Goal: Information Seeking & Learning: Learn about a topic

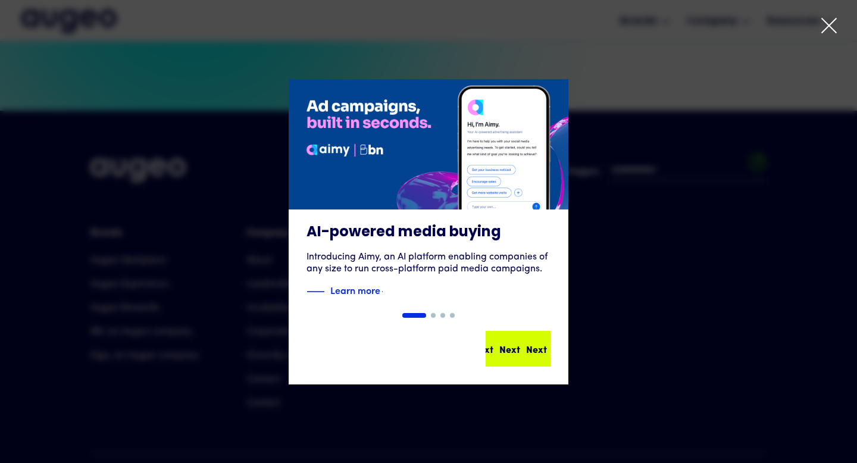
click at [527, 337] on div "Next Next Next Next" at bounding box center [518, 348] width 62 height 33
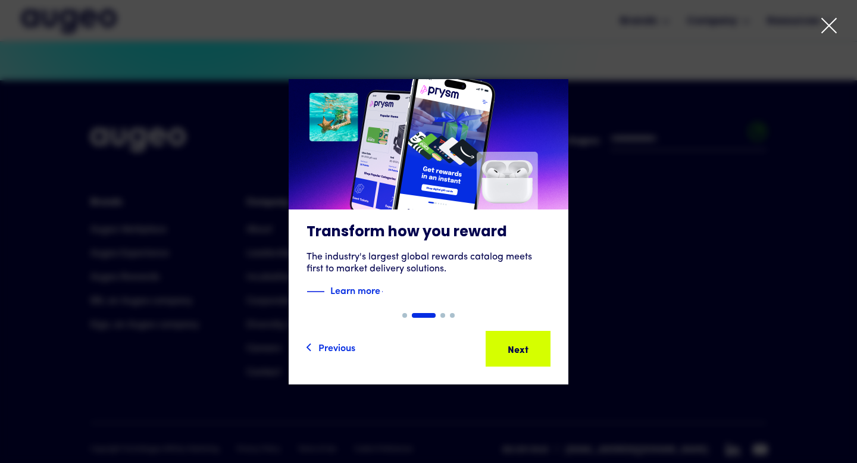
click at [527, 337] on div "Next Next Next Next" at bounding box center [518, 348] width 62 height 33
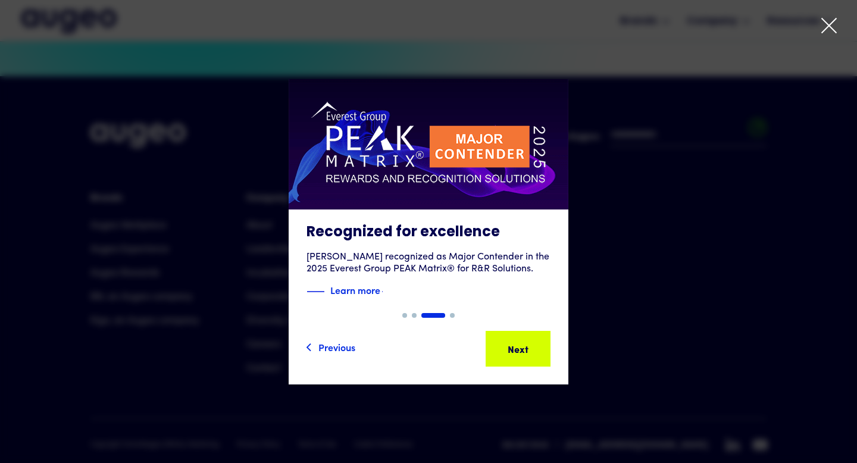
click at [527, 337] on div "Next Next Next Next" at bounding box center [518, 348] width 62 height 33
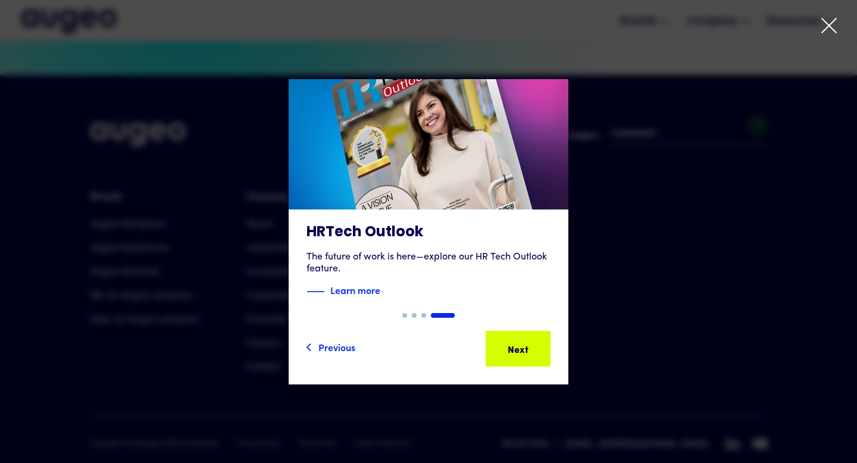
scroll to position [2692, 0]
click at [527, 337] on div "Next Next Next Next" at bounding box center [518, 348] width 62 height 33
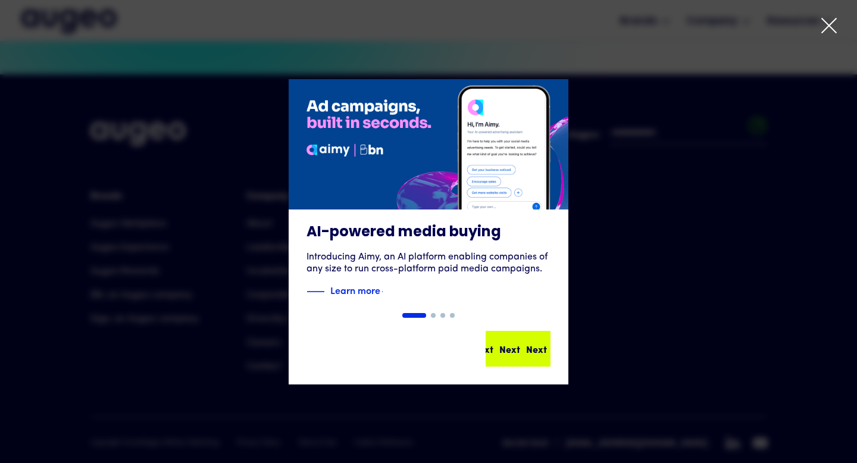
click at [527, 337] on div "Next Next Next Next" at bounding box center [518, 348] width 62 height 33
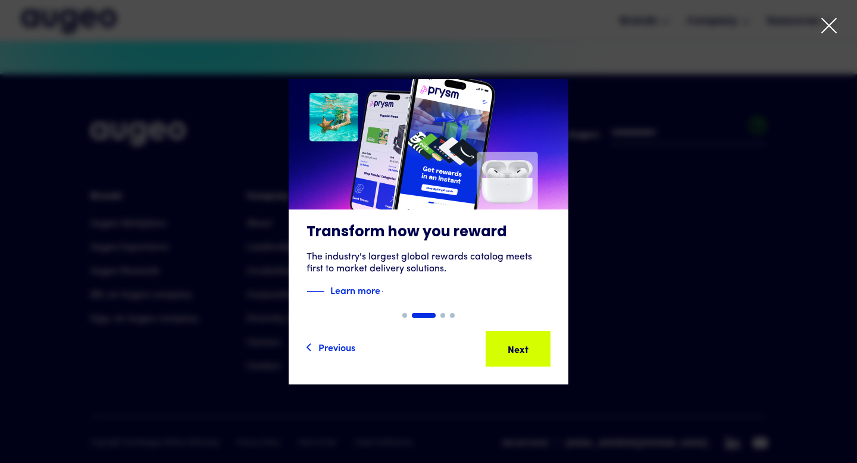
click at [527, 337] on div "Next Next Next Next" at bounding box center [518, 348] width 62 height 33
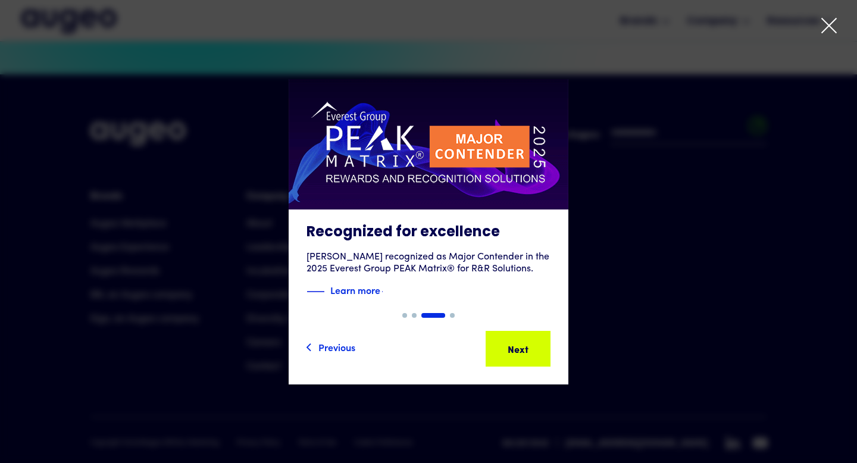
click at [527, 337] on div "Next Next Next Next" at bounding box center [518, 348] width 62 height 33
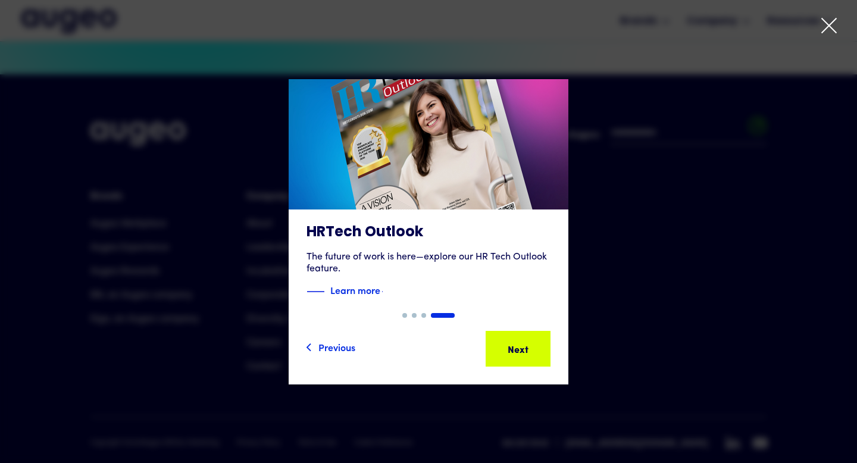
click at [817, 26] on div at bounding box center [428, 231] width 857 height 463
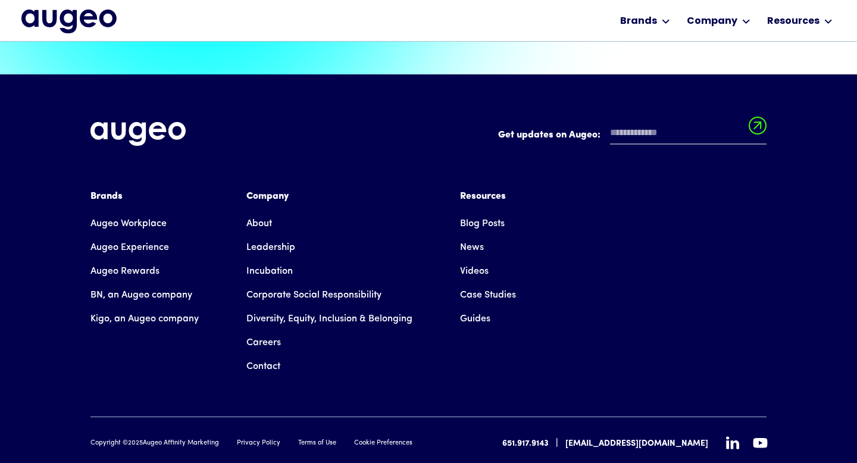
click at [266, 331] on link "Careers" at bounding box center [263, 343] width 35 height 24
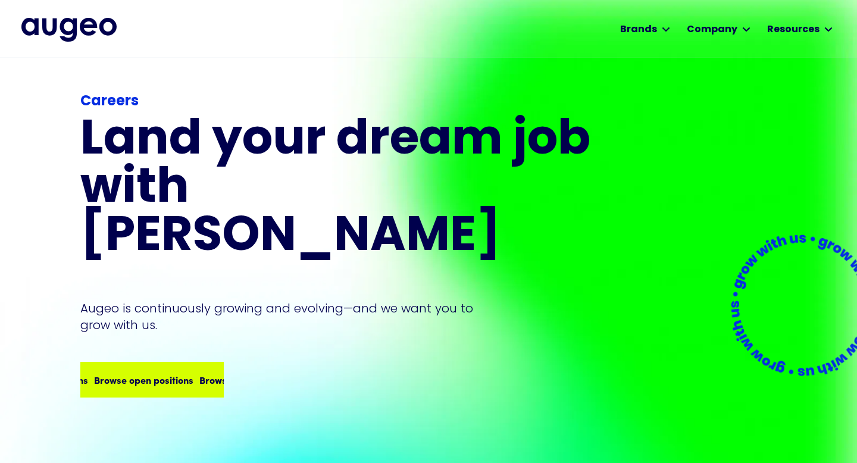
scroll to position [3, 0]
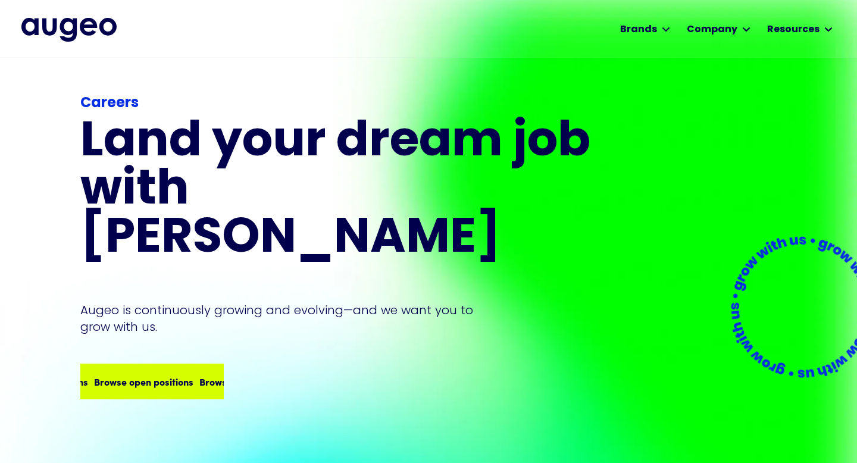
click at [145, 365] on div "Browse open positions Browse open positions Browse open positions Browse open p…" at bounding box center [152, 381] width 141 height 33
